Goal: Transaction & Acquisition: Book appointment/travel/reservation

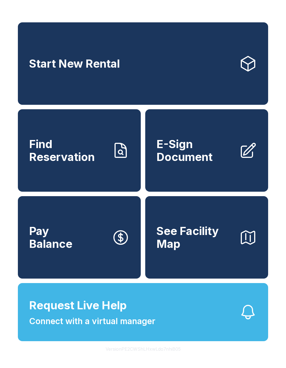
click at [195, 75] on link "Start New Rental" at bounding box center [143, 63] width 250 height 82
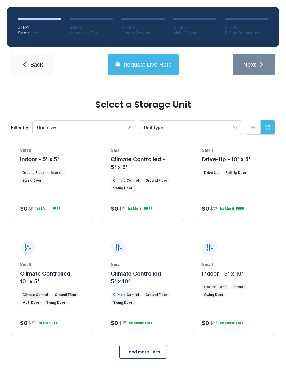
scroll to position [30, 0]
click at [148, 353] on span "Load more units" at bounding box center [143, 352] width 34 height 7
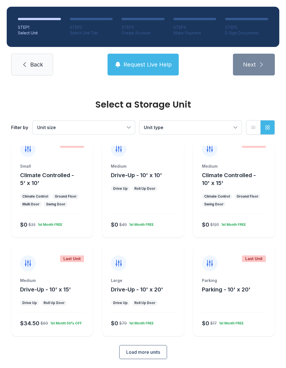
scroll to position [243, 0]
click at [154, 349] on span "Load more units" at bounding box center [143, 352] width 34 height 7
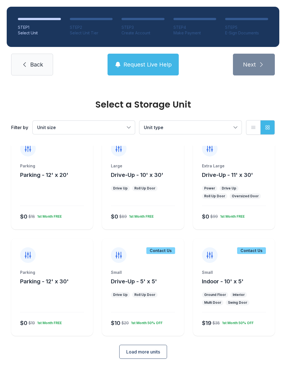
scroll to position [456, 0]
click at [165, 351] on button "Load more units" at bounding box center [143, 352] width 48 height 14
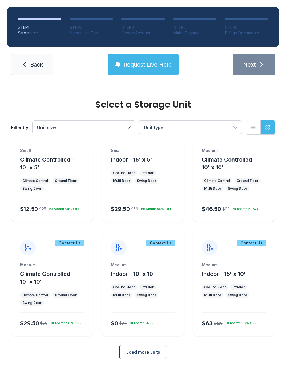
scroll to position [684, 0]
click at [233, 129] on button "Unit type" at bounding box center [190, 127] width 102 height 13
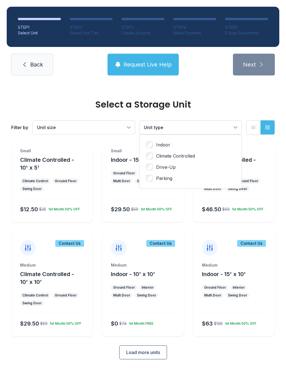
click at [165, 179] on span "Parking" at bounding box center [164, 178] width 16 height 7
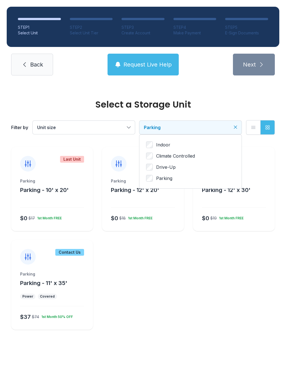
scroll to position [0, 0]
click at [243, 182] on div "Parking" at bounding box center [234, 181] width 64 height 6
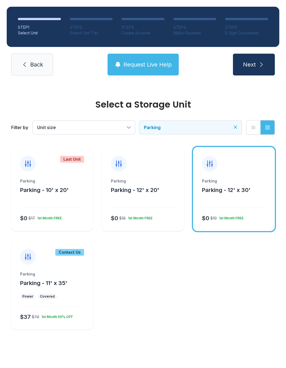
click at [233, 221] on div "$0 $19 1st Month FREE" at bounding box center [233, 217] width 66 height 10
click at [232, 203] on div "Parking Parking - 12' x 30' $0 $19 1st Month FREE" at bounding box center [234, 204] width 82 height 53
click at [197, 128] on span "Parking" at bounding box center [188, 127] width 88 height 7
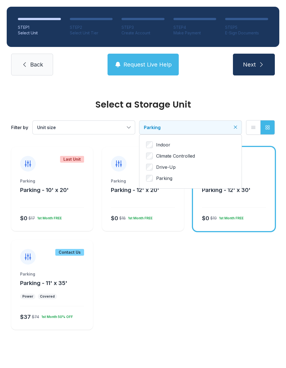
click at [164, 180] on span "Parking" at bounding box center [164, 178] width 16 height 7
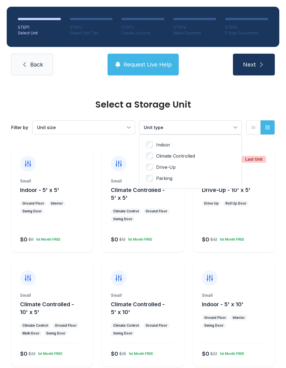
click at [169, 170] on span "Drive-Up" at bounding box center [166, 167] width 20 height 7
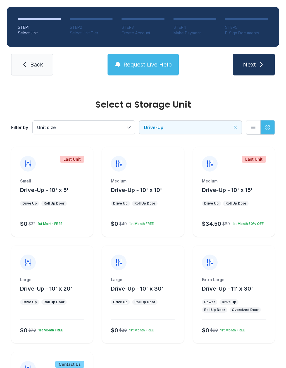
click at [45, 57] on link "Back" at bounding box center [32, 65] width 42 height 22
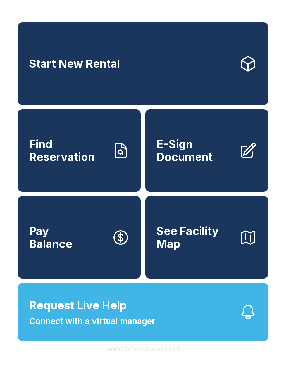
click at [64, 327] on span "Connect with a virtual manager" at bounding box center [92, 321] width 126 height 13
click at [95, 314] on span "Request Live Help" at bounding box center [78, 305] width 98 height 17
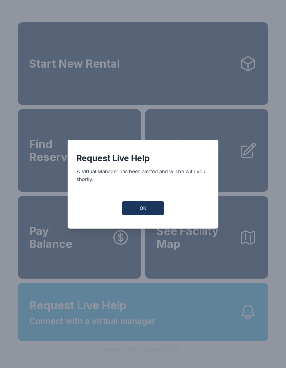
click at [130, 210] on button "OK" at bounding box center [143, 208] width 42 height 14
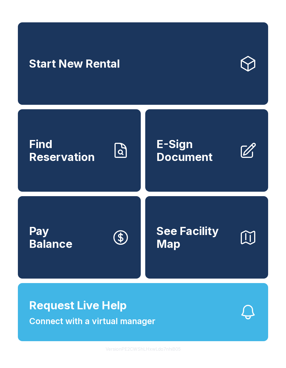
click at [162, 329] on button "Request Live Help Connect with a virtual manager" at bounding box center [143, 312] width 250 height 58
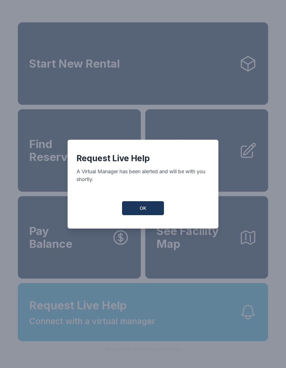
click at [148, 207] on button "OK" at bounding box center [143, 208] width 42 height 14
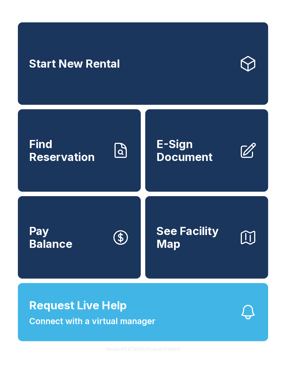
click at [52, 68] on span "Start New Rental" at bounding box center [74, 63] width 91 height 13
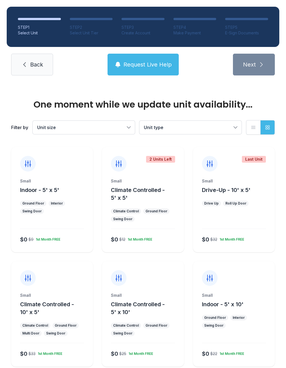
click at [164, 125] on span "Unit type" at bounding box center [188, 127] width 88 height 7
